Goal: Transaction & Acquisition: Purchase product/service

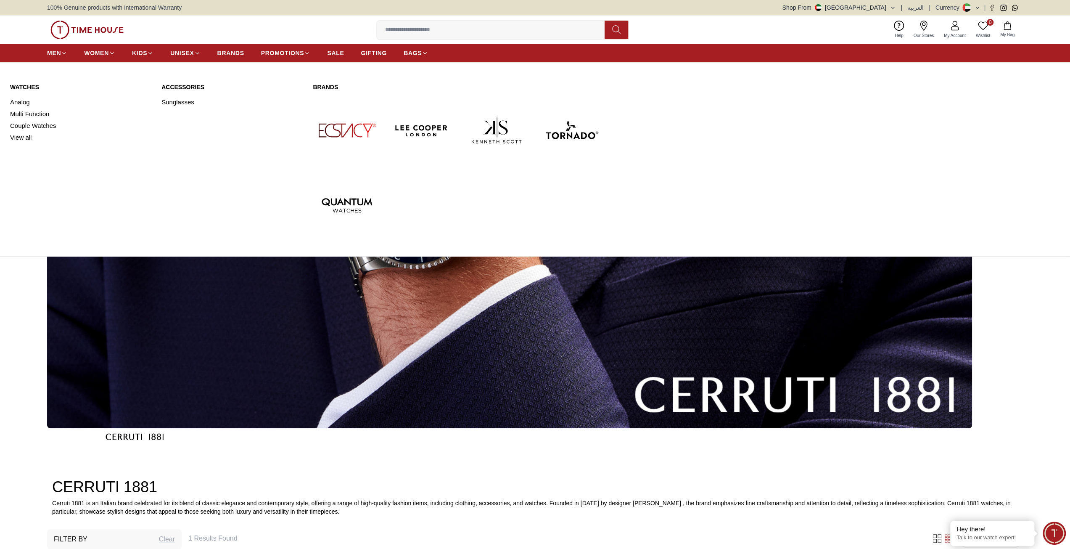
click at [19, 85] on link "Watches" at bounding box center [80, 87] width 141 height 8
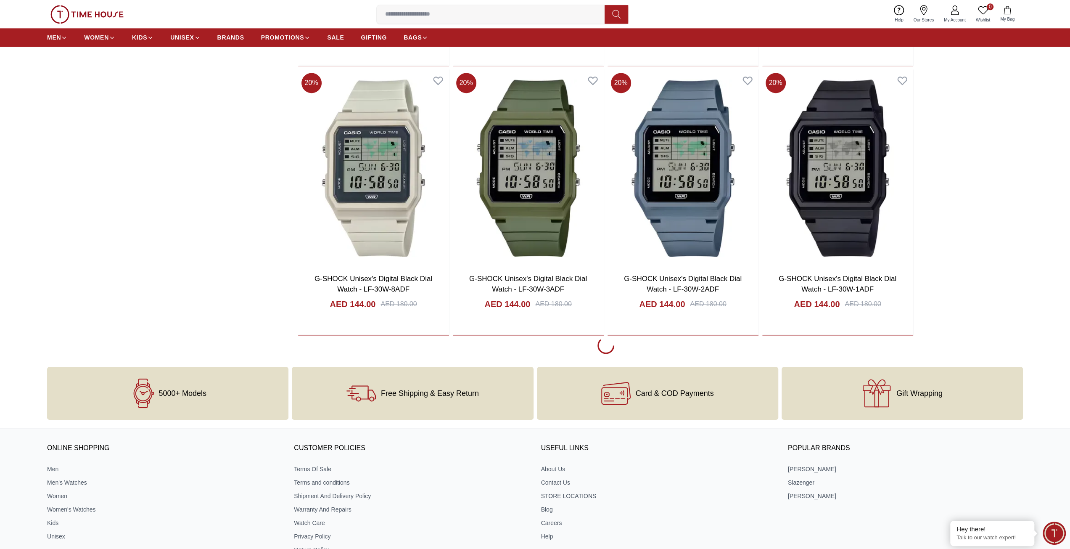
scroll to position [1220, 0]
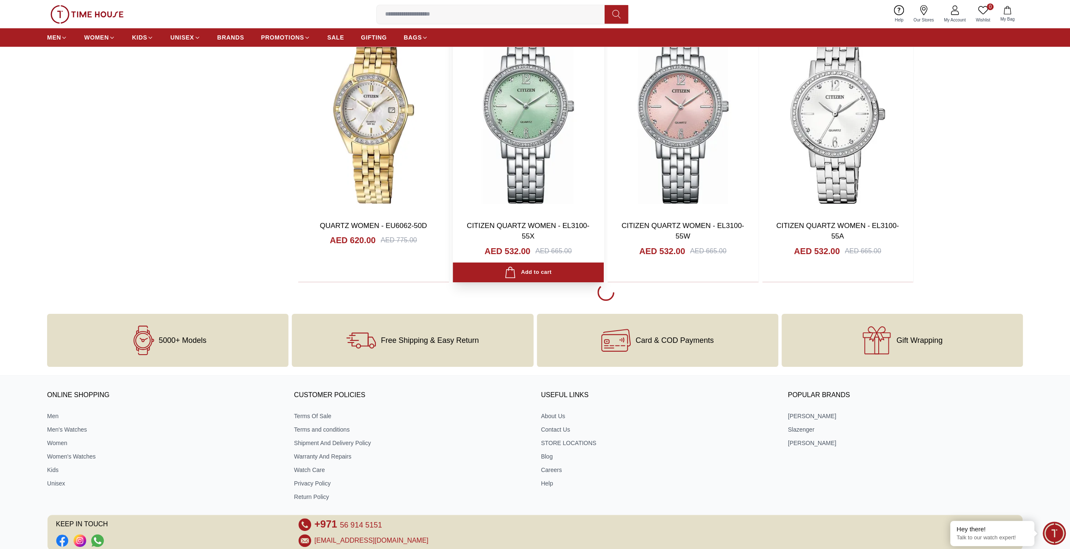
scroll to position [3869, 0]
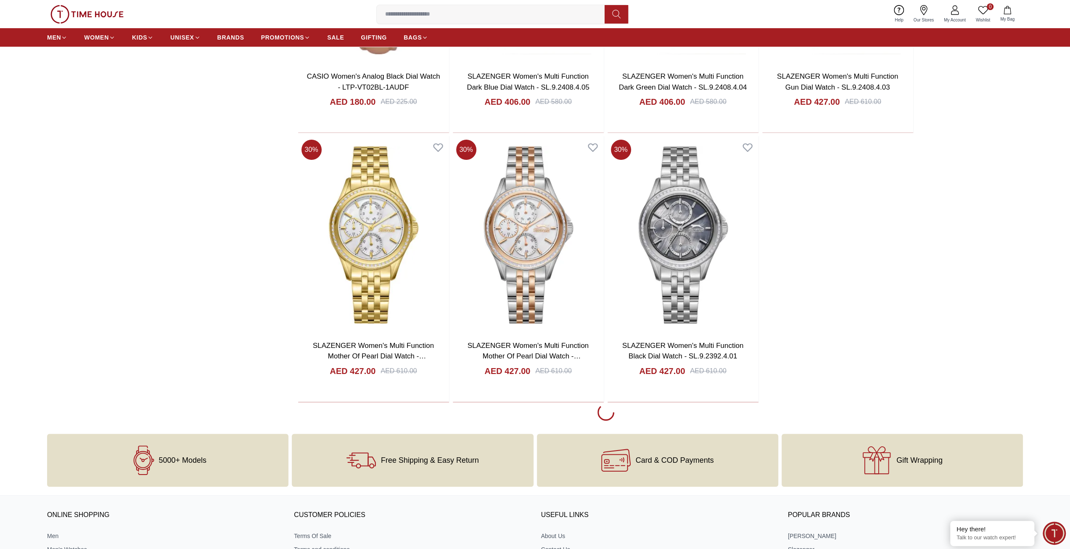
scroll to position [6560, 0]
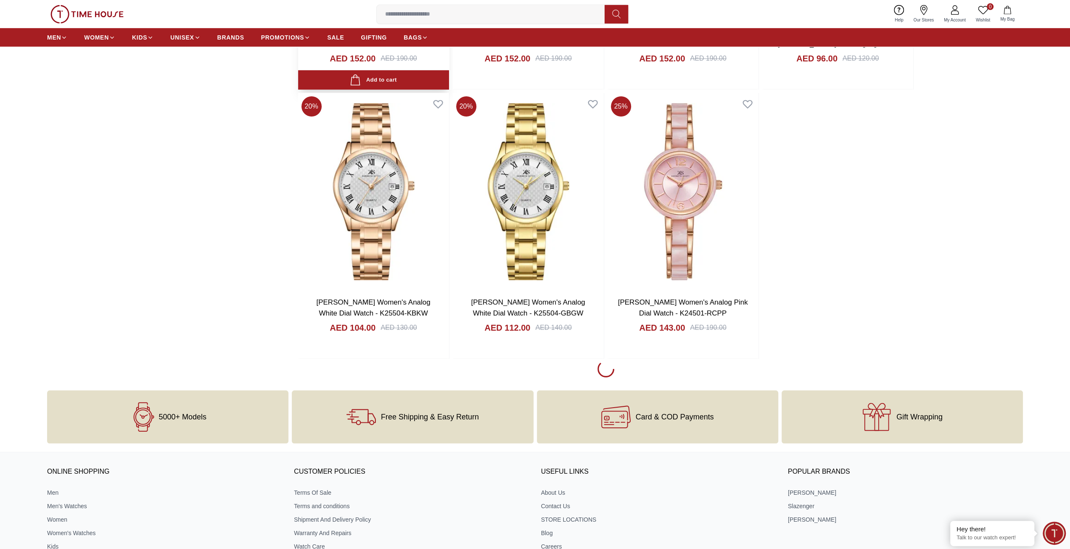
scroll to position [9210, 0]
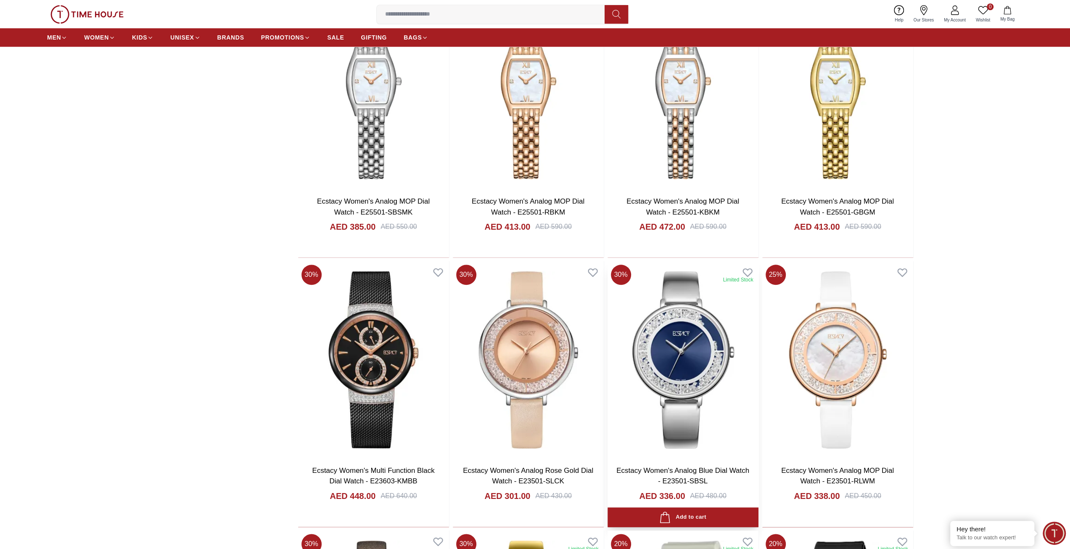
scroll to position [10345, 0]
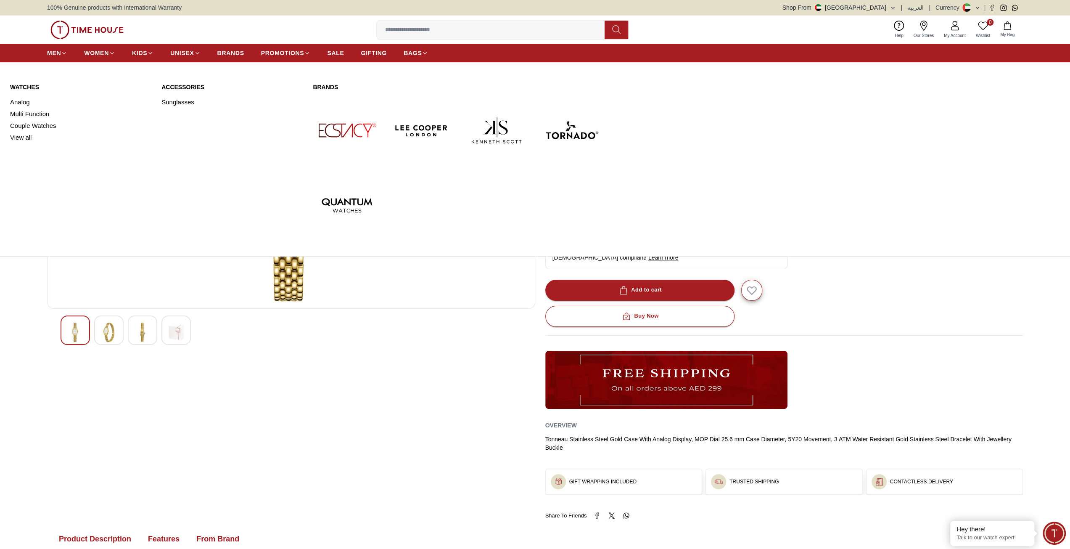
click at [29, 89] on link "Watches" at bounding box center [80, 87] width 141 height 8
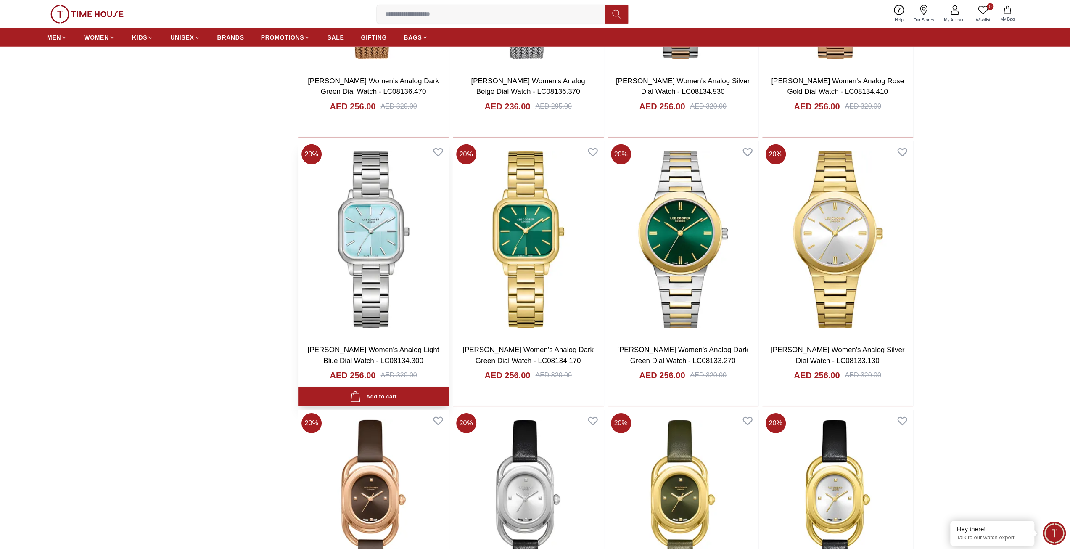
scroll to position [2522, 0]
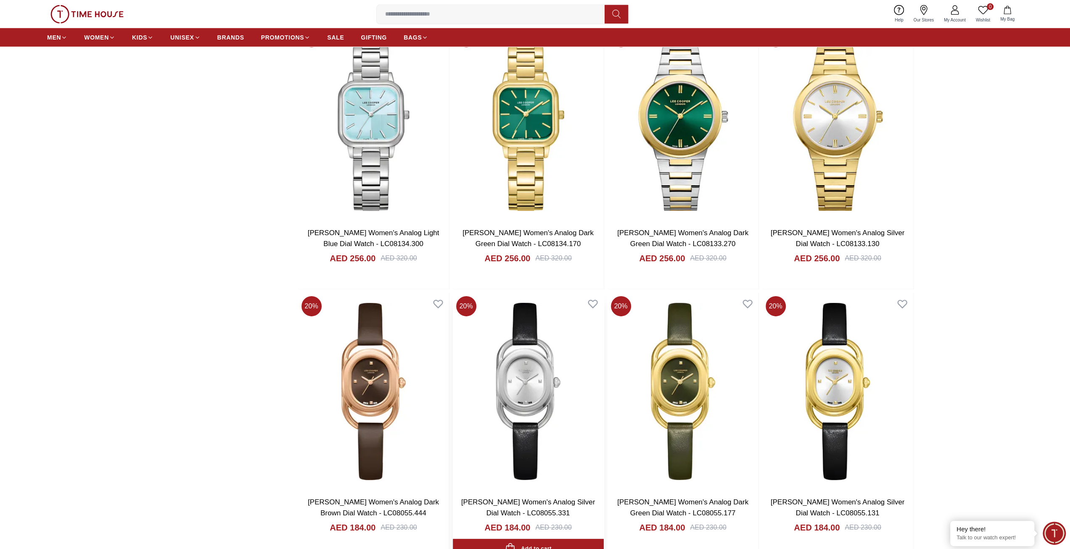
click at [523, 445] on img at bounding box center [528, 391] width 151 height 197
